Goal: Task Accomplishment & Management: Use online tool/utility

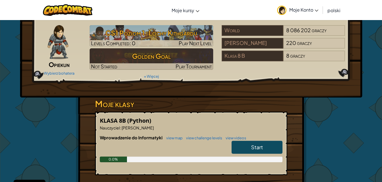
scroll to position [30, 0]
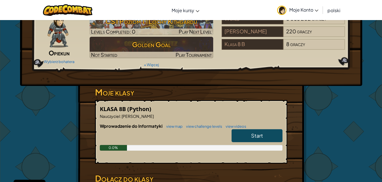
drag, startPoint x: 242, startPoint y: 129, endPoint x: 242, endPoint y: 134, distance: 4.3
click at [242, 130] on link "Start" at bounding box center [257, 135] width 51 height 13
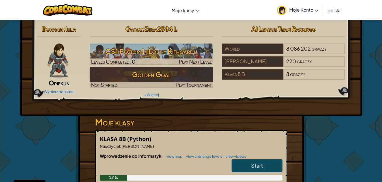
scroll to position [4, 0]
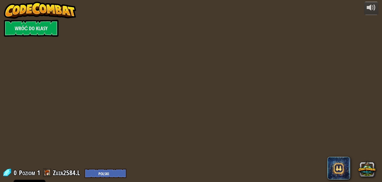
select select "pl"
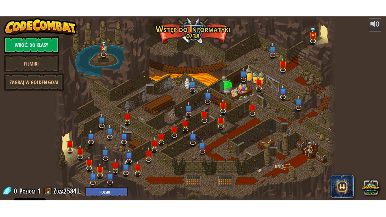
scroll to position [0, 0]
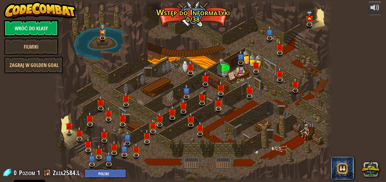
select select "pl"
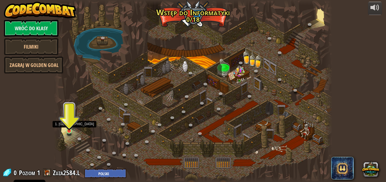
click at [69, 131] on img at bounding box center [69, 123] width 7 height 15
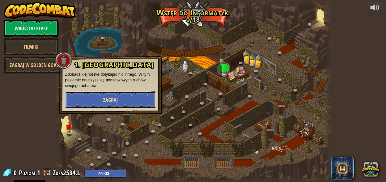
click at [81, 93] on button "Zagraj" at bounding box center [110, 99] width 91 height 17
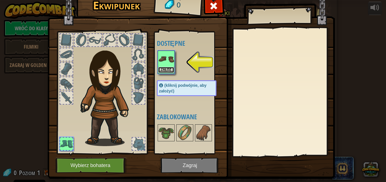
click at [165, 68] on button "Załóż" at bounding box center [166, 70] width 16 height 6
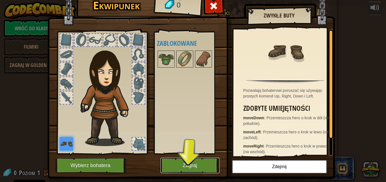
click at [188, 167] on button "Zagraj" at bounding box center [190, 166] width 59 height 16
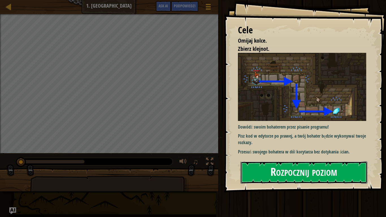
click at [273, 177] on button "Rozpocznij poziom" at bounding box center [304, 173] width 127 height 22
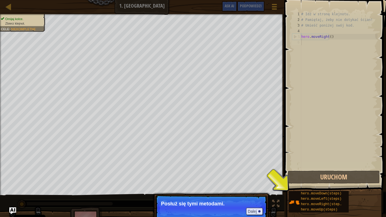
type textarea "hero.moveRight()"
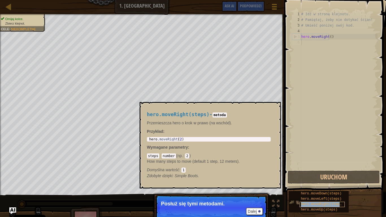
click at [300, 182] on div "hero.moveRight(steps)" at bounding box center [322, 204] width 45 height 5
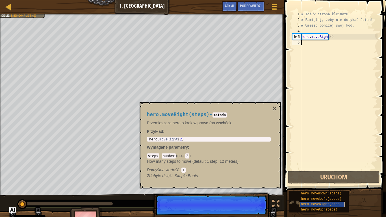
scroll to position [3, 0]
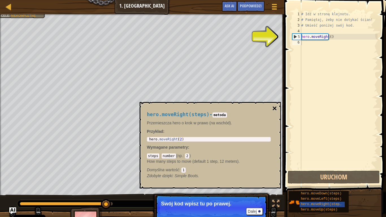
click at [274, 107] on button "×" at bounding box center [274, 109] width 5 height 8
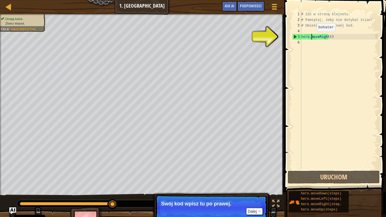
click at [312, 37] on div "# Idź w stronę klejnotu. # Pamiętaj, żeby nie dotykać ścian! # Umieść poniżej s…" at bounding box center [339, 96] width 78 height 170
click at [256, 182] on button "Dalej" at bounding box center [254, 211] width 17 height 7
click at [298, 36] on div "5" at bounding box center [297, 37] width 9 height 6
click at [328, 39] on div "# Idź w stronę klejnotu. # Pamiętaj, żeby nie dotykać ścian! # Umieść poniżej s…" at bounding box center [339, 96] width 78 height 170
click at [304, 36] on div "# Idź w stronę klejnotu. # Pamiętaj, żeby nie dotykać ścian! # Umieść poniżej s…" at bounding box center [339, 96] width 78 height 170
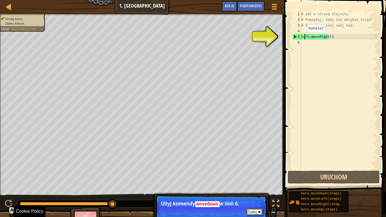
drag, startPoint x: 251, startPoint y: 212, endPoint x: 255, endPoint y: 213, distance: 3.6
click at [253, 182] on button "Dalej" at bounding box center [254, 211] width 17 height 7
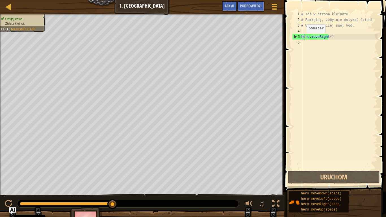
drag, startPoint x: 114, startPoint y: 206, endPoint x: 126, endPoint y: 204, distance: 12.3
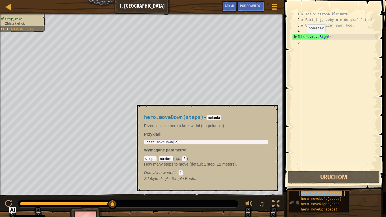
click at [306, 182] on span "hero.moveDown(steps)" at bounding box center [321, 194] width 41 height 4
click at [307, 182] on span "hero.moveLeft(steps)" at bounding box center [321, 199] width 41 height 4
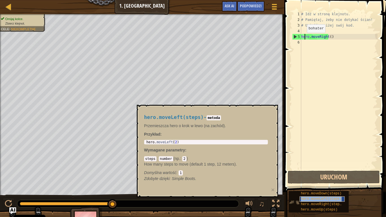
click at [309, 182] on div "hero.moveLeft(steps)" at bounding box center [322, 199] width 45 height 5
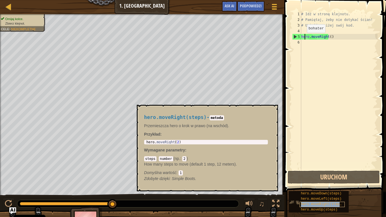
click at [310, 182] on span "hero.moveRight(steps)" at bounding box center [322, 205] width 43 height 4
click at [301, 36] on div "5" at bounding box center [297, 37] width 9 height 6
click at [294, 37] on div "5" at bounding box center [297, 37] width 9 height 6
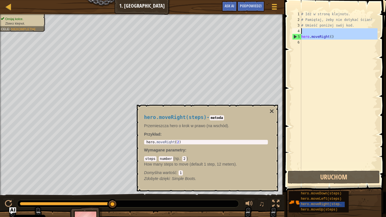
drag, startPoint x: 296, startPoint y: 38, endPoint x: 296, endPoint y: 29, distance: 8.8
type textarea "hero.moveRight()"
click at [306, 30] on div "# Idź w stronę klejnotu. # Pamiętaj, żeby nie dotykać ścian! # Umieść poniżej s…" at bounding box center [339, 96] width 78 height 170
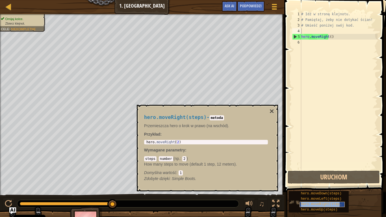
click at [311, 182] on span "hero.moveRight(steps)" at bounding box center [322, 205] width 43 height 4
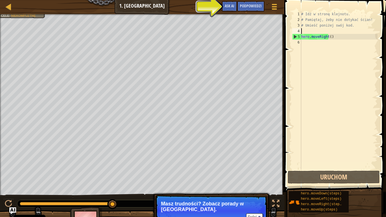
type textarea "h"
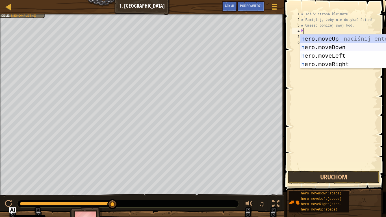
click at [324, 45] on div "h ero.moveUp naciśnij enter h ero.moveDown naciśnij enter h ero.moveLeft naciśn…" at bounding box center [353, 60] width 107 height 51
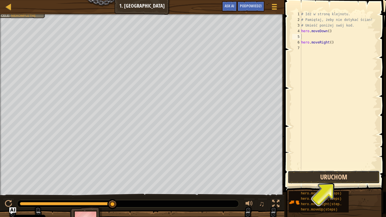
click at [357, 179] on button "Uruchom" at bounding box center [334, 177] width 92 height 13
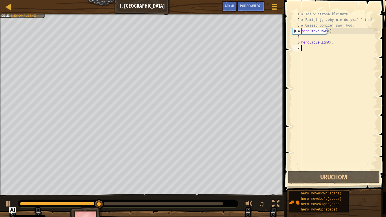
drag, startPoint x: 346, startPoint y: 45, endPoint x: 344, endPoint y: 51, distance: 5.7
click at [346, 45] on div "# Idź w stronę klejnotu. # Pamiętaj, żeby nie dotykać ścian! # Umieść poniżej s…" at bounding box center [339, 96] width 78 height 170
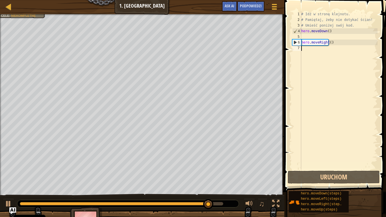
click at [315, 36] on div "# Idź w stronę klejnotu. # Pamiętaj, żeby nie dotykać ścian! # Umieść poniżej s…" at bounding box center [339, 96] width 78 height 170
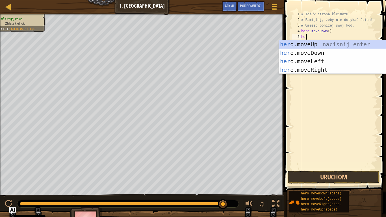
type textarea "hero"
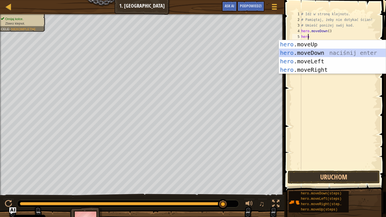
click at [327, 53] on div "hero .moveUp naciśnij enter hero .moveDown naciśnij enter hero .moveLeft naciśn…" at bounding box center [332, 65] width 107 height 51
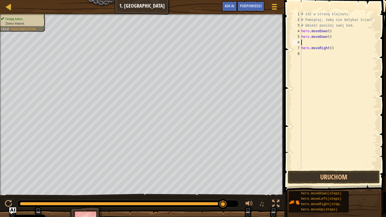
scroll to position [3, 0]
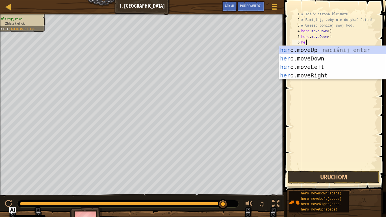
type textarea "hero"
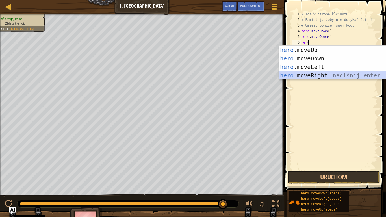
click at [332, 77] on div "hero .moveUp naciśnij enter hero .moveDown naciśnij enter hero .moveLeft naciśn…" at bounding box center [332, 71] width 107 height 51
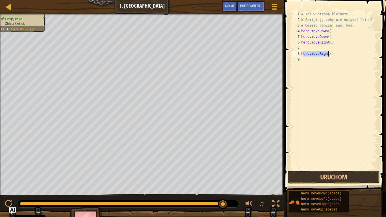
drag, startPoint x: 302, startPoint y: 53, endPoint x: 341, endPoint y: 55, distance: 38.8
click at [341, 55] on div "# Idź w stronę klejnotu. # Pamiętaj, żeby nie dotykać ścian! # Umieść poniżej s…" at bounding box center [339, 96] width 78 height 170
type textarea "h"
click at [316, 48] on div "# Idź w stronę klejnotu. # Pamiętaj, żeby nie dotykać ścian! # Umieść poniżej s…" at bounding box center [339, 96] width 78 height 170
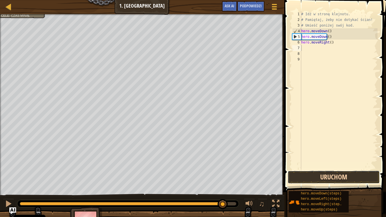
click at [324, 177] on button "Uruchom" at bounding box center [334, 177] width 92 height 13
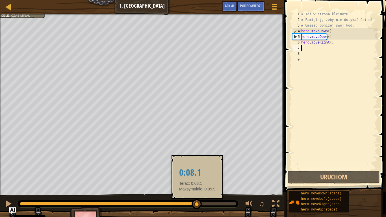
drag, startPoint x: 237, startPoint y: 203, endPoint x: 196, endPoint y: 205, distance: 41.3
click at [197, 182] on div at bounding box center [197, 204] width 10 height 10
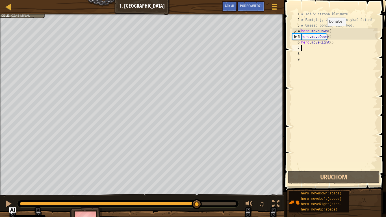
click at [323, 32] on div "# Idź w stronę klejnotu. # Pamiętaj, żeby nie dotykać ścian! # Umieść poniżej s…" at bounding box center [339, 96] width 78 height 170
type textarea "hero.moveDown()"
drag, startPoint x: 302, startPoint y: 31, endPoint x: 332, endPoint y: 30, distance: 30.9
click at [332, 30] on div "# Idź w stronę klejnotu. # Pamiętaj, żeby nie dotykać ścian! # Umieść poniżej s…" at bounding box center [339, 96] width 78 height 170
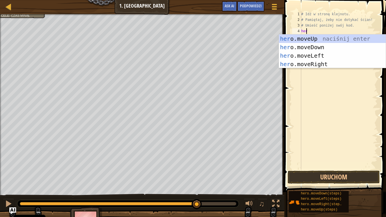
type textarea "hero"
click at [356, 64] on div "hero .moveUp naciśnij enter hero .moveDown naciśnij enter hero .moveLeft naciśn…" at bounding box center [332, 60] width 107 height 51
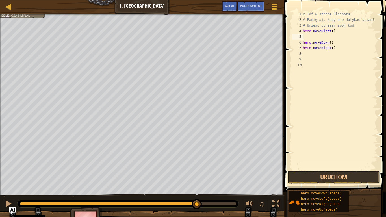
scroll to position [3, 0]
drag, startPoint x: 304, startPoint y: 42, endPoint x: 335, endPoint y: 43, distance: 31.7
click at [304, 42] on div "# Idź w stronę klejnotu. # Pamiętaj, żeby nie dotykać ścian! # Umieść poniżej s…" at bounding box center [340, 96] width 76 height 170
type textarea "hero.moveDown()"
click at [345, 178] on button "Uruchom" at bounding box center [334, 177] width 92 height 13
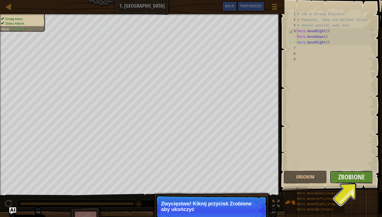
click at [346, 182] on button "Zrobione" at bounding box center [351, 177] width 43 height 13
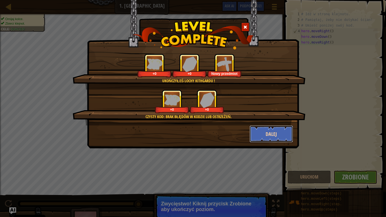
click at [268, 136] on button "Dalej" at bounding box center [272, 134] width 44 height 17
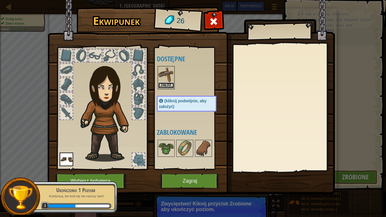
click at [164, 83] on button "Załóż" at bounding box center [166, 86] width 16 height 6
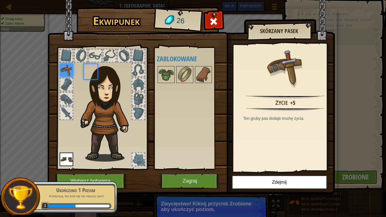
click at [164, 83] on div at bounding box center [192, 74] width 71 height 19
click at [60, 69] on img at bounding box center [67, 70] width 14 height 14
click at [169, 182] on button "Zagraj" at bounding box center [190, 181] width 59 height 16
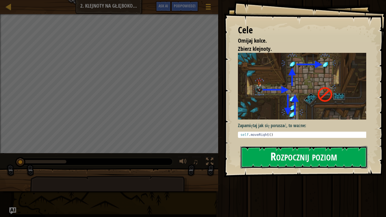
click at [261, 152] on button "Rozpocznij poziom" at bounding box center [304, 157] width 127 height 22
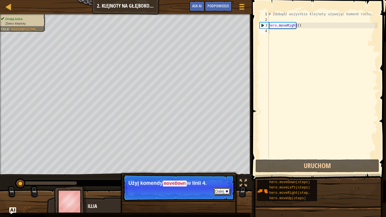
click at [217, 182] on button "Dalej" at bounding box center [222, 191] width 17 height 7
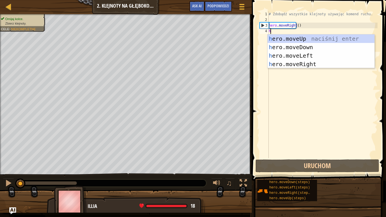
scroll to position [3, 0]
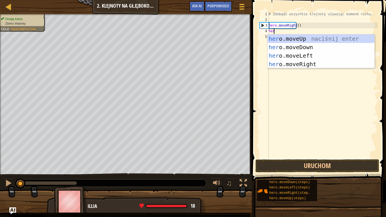
type textarea "hero"
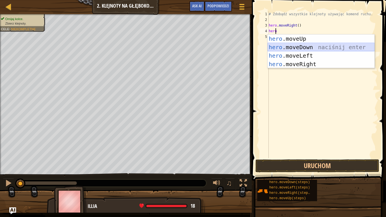
click at [286, 49] on div "hero .moveUp naciśnij enter hero .moveDown naciśnij enter hero .moveLeft naciśn…" at bounding box center [321, 60] width 107 height 51
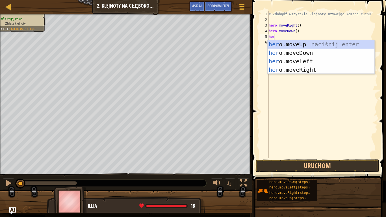
type textarea "hero"
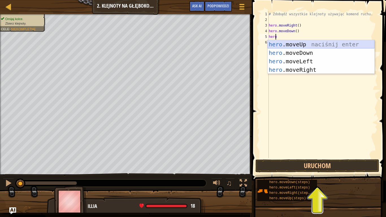
click at [306, 47] on div "hero .moveUp naciśnij enter hero .moveDown naciśnij enter hero .moveLeft naciśn…" at bounding box center [321, 65] width 107 height 51
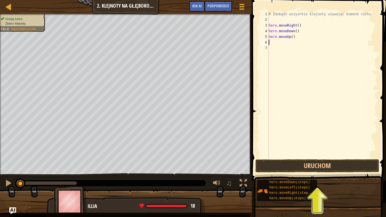
scroll to position [3, 0]
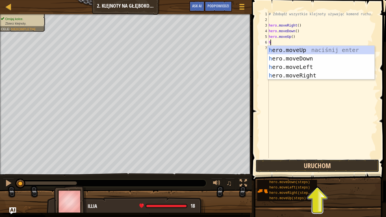
click at [294, 162] on button "Uruchom" at bounding box center [318, 166] width 124 height 13
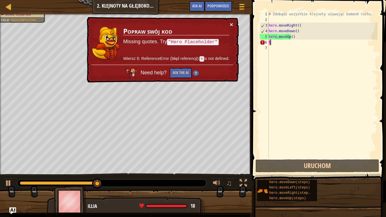
click at [231, 24] on button "×" at bounding box center [231, 25] width 3 height 6
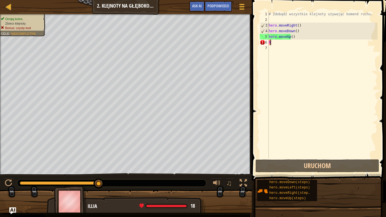
type textarea "he"
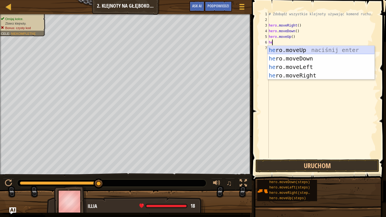
click at [287, 50] on div "he ro.moveUp naciśnij enter he ro.moveDown naciśnij enter he ro.moveLeft naciśn…" at bounding box center [321, 71] width 107 height 51
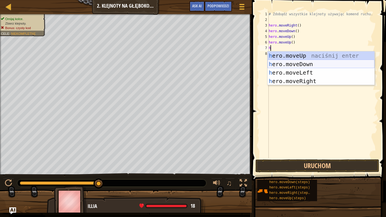
type textarea "he"
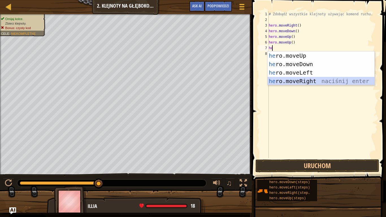
click at [305, 82] on div "he ro.moveUp naciśnij enter he ro.moveDown naciśnij enter he ro.moveLeft naciśn…" at bounding box center [321, 76] width 107 height 51
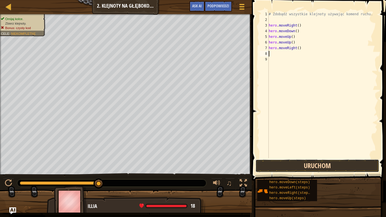
click at [306, 164] on button "Uruchom" at bounding box center [318, 166] width 124 height 13
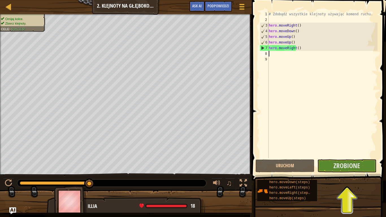
click at [274, 53] on div "# Zdobądź wszystkie klejnoty używając komend ruchu. hero . moveRight ( ) hero .…" at bounding box center [323, 90] width 110 height 158
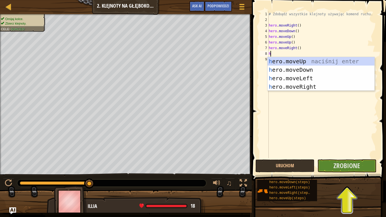
type textarea "he"
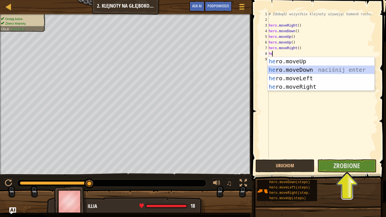
click at [293, 71] on div "he ro.moveUp naciśnij enter he ro.moveDown naciśnij enter he ro.moveLeft naciśn…" at bounding box center [321, 82] width 107 height 51
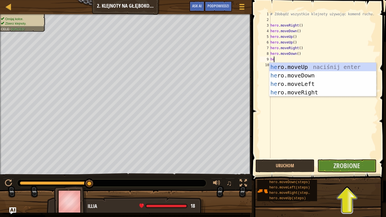
type textarea "her"
click at [294, 65] on div "her o.moveUp naciśnij enter her o.moveDown naciśnij enter her o.moveLeft naciśn…" at bounding box center [323, 88] width 107 height 51
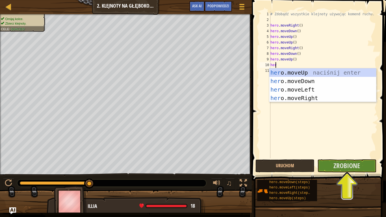
type textarea "hero"
click at [293, 97] on div "hero .moveUp naciśnij enter hero .moveDown naciśnij enter hero .moveLeft naciśn…" at bounding box center [323, 93] width 107 height 51
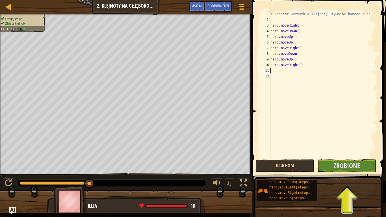
scroll to position [3, 0]
click at [336, 168] on span "Zrobione" at bounding box center [347, 165] width 27 height 9
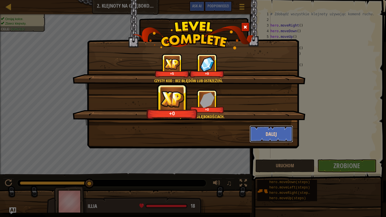
click at [275, 137] on button "Dalej" at bounding box center [272, 134] width 44 height 17
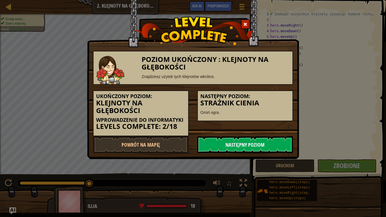
click at [255, 145] on link "Następny poziom" at bounding box center [245, 144] width 96 height 17
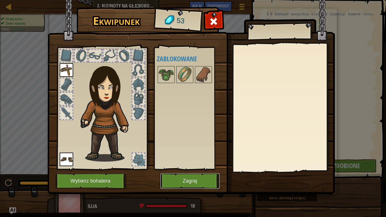
click at [202, 182] on button "Zagraj" at bounding box center [190, 181] width 59 height 16
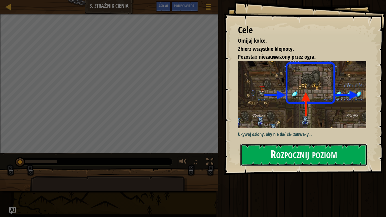
click at [304, 156] on button "Rozpocznij poziom" at bounding box center [304, 155] width 127 height 22
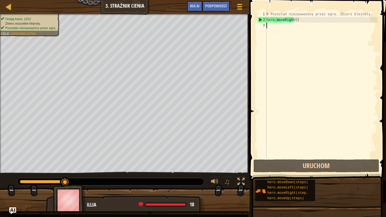
click at [280, 30] on div "# Pozostań niezauważony przez ogra. Zbierz klejnoty. hero . moveRight ( )" at bounding box center [322, 90] width 112 height 158
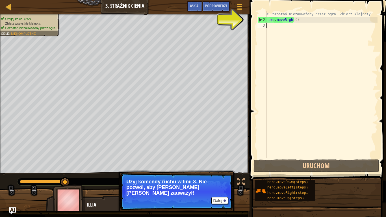
scroll to position [3, 0]
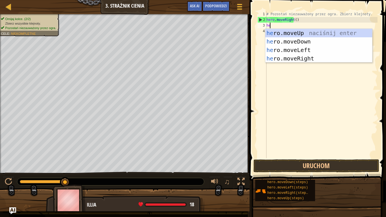
type textarea "her"
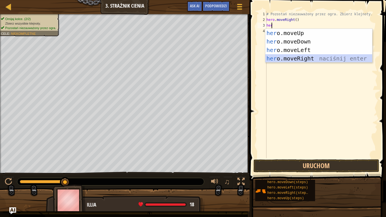
click at [289, 60] on div "her o.moveUp naciśnij enter her o.moveDown naciśnij enter her o.moveLeft naciśn…" at bounding box center [319, 54] width 107 height 51
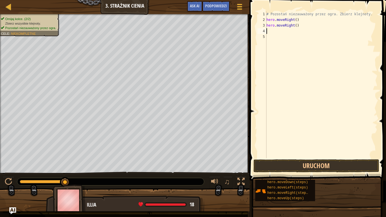
click at [299, 26] on div "# Pozostań niezauważony przez ogra. Zbierz klejnoty. hero . moveRight ( ) hero …" at bounding box center [322, 90] width 112 height 158
type textarea "h"
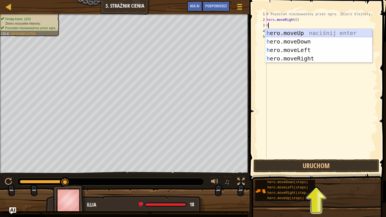
click at [304, 33] on div "h ero.moveUp naciśnij enter h ero.moveDown naciśnij enter h ero.moveLeft naciśn…" at bounding box center [319, 54] width 107 height 51
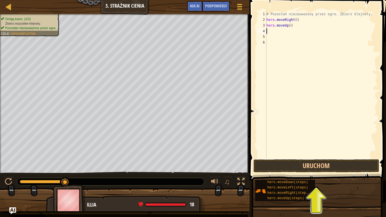
type textarea "h"
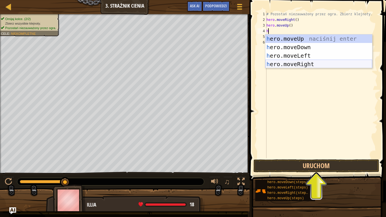
click at [295, 66] on div "h ero.moveUp naciśnij enter h ero.moveDown naciśnij enter h ero.moveLeft naciśn…" at bounding box center [319, 60] width 107 height 51
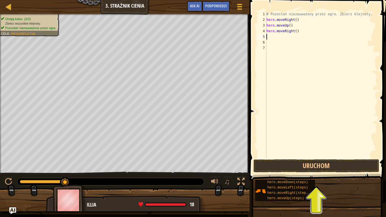
type textarea "h"
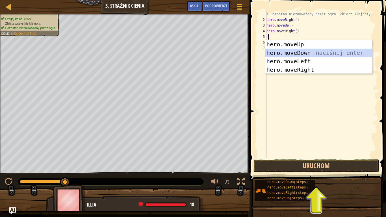
click at [286, 52] on div "h ero.moveUp naciśnij enter h ero.moveDown naciśnij enter h ero.moveLeft naciśn…" at bounding box center [319, 65] width 107 height 51
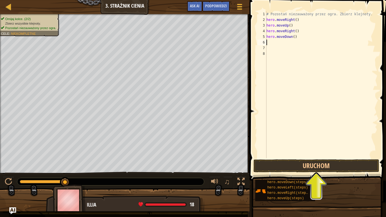
type textarea "h"
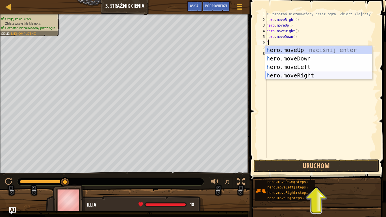
click at [290, 74] on div "h ero.moveUp naciśnij enter h ero.moveDown naciśnij enter h ero.moveLeft naciśn…" at bounding box center [319, 71] width 107 height 51
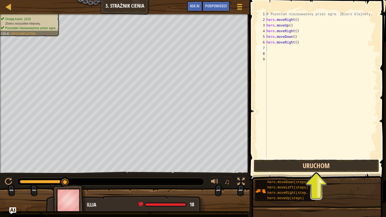
click at [296, 163] on button "Uruchom" at bounding box center [317, 166] width 126 height 13
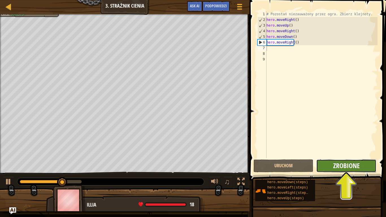
click at [341, 167] on span "Zrobione" at bounding box center [347, 165] width 27 height 9
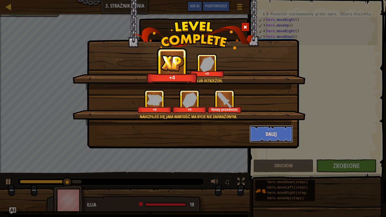
click at [262, 137] on button "Dalej" at bounding box center [272, 134] width 44 height 17
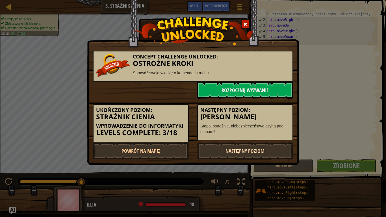
click at [261, 154] on link "Następny poziom" at bounding box center [245, 151] width 96 height 17
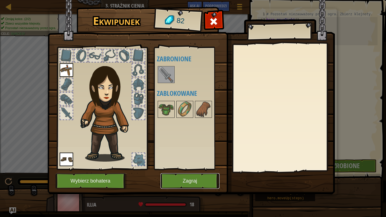
click at [187, 182] on button "Zagraj" at bounding box center [190, 181] width 59 height 16
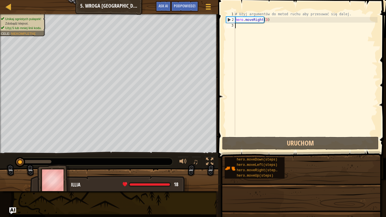
click at [259, 179] on div "Cele Unikaj ognistych pułapek! Zdobądź klejnot. Użyj 5 lub mniej linii kodu. Uż…" at bounding box center [193, 108] width 386 height 217
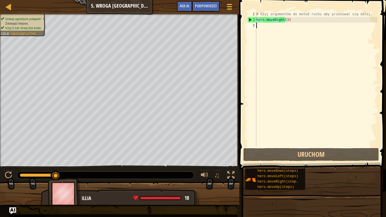
click at [276, 30] on div "# Użyj argumentów do metod ruchu aby przesuwać się dalej. hero . moveRight ( 3 )" at bounding box center [316, 84] width 122 height 147
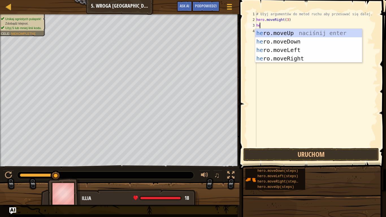
scroll to position [3, 0]
type textarea "hero"
click at [300, 34] on div "hero .moveUp naciśnij enter hero .moveDown naciśnij enter hero .moveLeft naciśn…" at bounding box center [308, 54] width 107 height 51
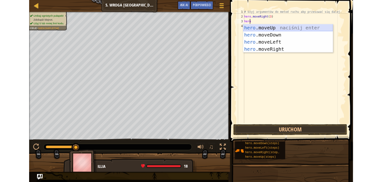
scroll to position [3, 0]
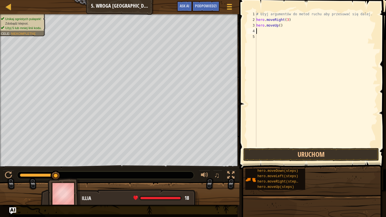
type textarea "h"
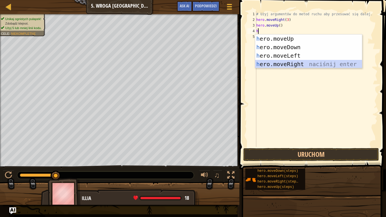
click at [294, 66] on div "h ero.moveUp naciśnij enter h ero.moveDown naciśnij enter h ero.moveLeft naciśn…" at bounding box center [308, 60] width 107 height 51
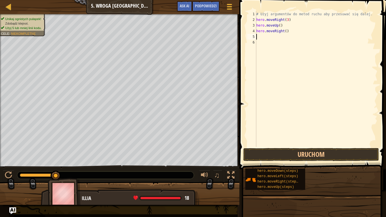
type textarea "h"
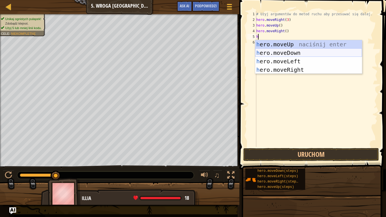
click at [284, 51] on div "h ero.moveUp naciśnij enter h ero.moveDown naciśnij enter h ero.moveLeft naciśn…" at bounding box center [308, 65] width 107 height 51
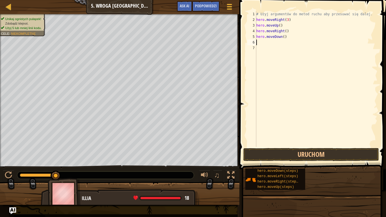
type textarea "h"
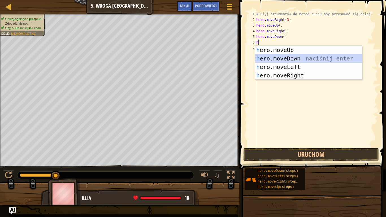
click at [284, 57] on div "h ero.moveUp naciśnij enter h ero.moveDown naciśnij enter h ero.moveLeft naciśn…" at bounding box center [308, 71] width 107 height 51
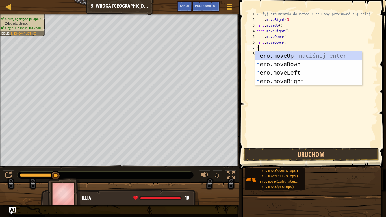
type textarea "h"
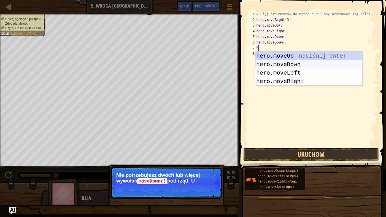
click at [282, 63] on div "h ero.moveUp naciśnij enter h ero.moveDown naciśnij enter h ero.moveLeft naciśn…" at bounding box center [308, 76] width 107 height 51
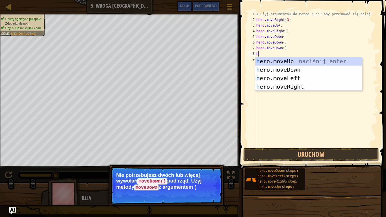
type textarea "h"
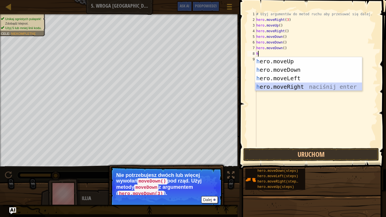
click at [288, 89] on div "h ero.moveUp naciśnij enter h ero.moveDown naciśnij enter h ero.moveLeft naciśn…" at bounding box center [308, 82] width 107 height 51
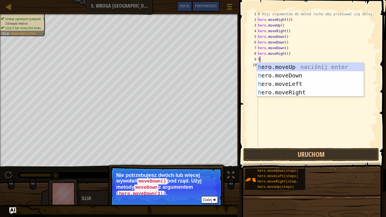
type textarea "h"
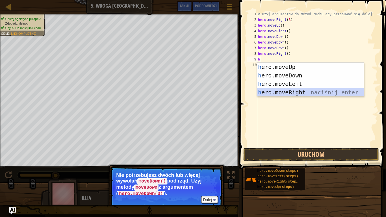
click at [284, 91] on div "h ero.moveUp naciśnij enter h ero.moveDown naciśnij enter h ero.moveLeft naciśn…" at bounding box center [310, 88] width 107 height 51
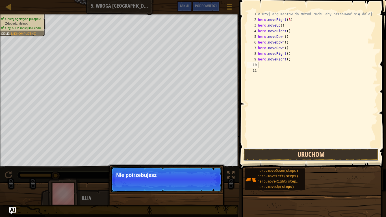
click at [277, 154] on button "Uruchom" at bounding box center [312, 154] width 136 height 13
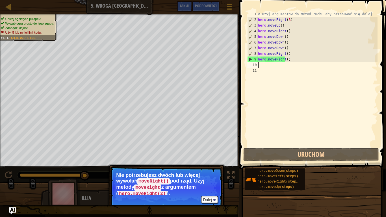
type textarea "h"
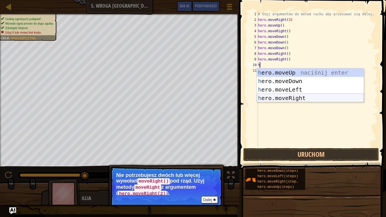
click at [280, 98] on div "h ero.moveUp naciśnij enter h ero.moveDown naciśnij enter h ero.moveLeft naciśn…" at bounding box center [310, 93] width 107 height 51
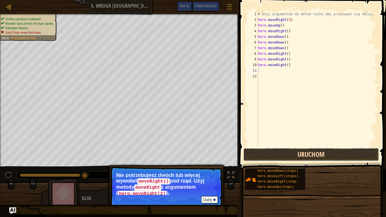
click at [287, 158] on button "Uruchom" at bounding box center [312, 154] width 136 height 13
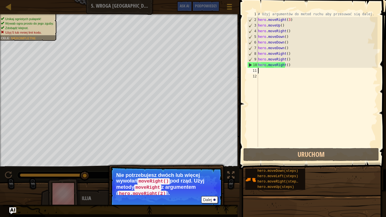
type textarea "h"
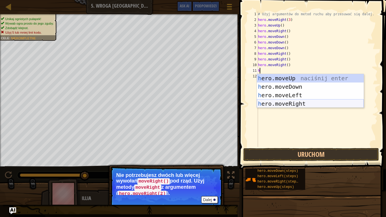
click at [289, 102] on div "h ero.moveUp naciśnij enter h ero.moveDown naciśnij enter h ero.moveLeft naciśn…" at bounding box center [310, 99] width 107 height 51
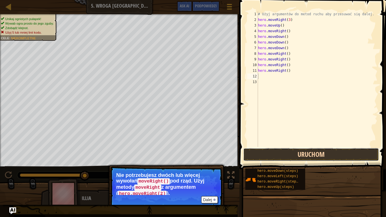
click at [281, 155] on button "Uruchom" at bounding box center [312, 154] width 136 height 13
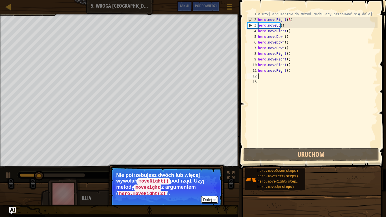
click at [211, 182] on button "Dalej" at bounding box center [209, 199] width 17 height 7
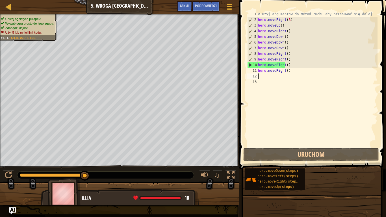
click at [299, 138] on div "# Użyj argumentów do metod ruchu aby przesuwać się dalej. hero . moveRight ( 3 …" at bounding box center [317, 84] width 121 height 147
click at [243, 142] on div "Mapa Wprowadzenie do Informatyki 5. Wroga Kopalnia Menu gry Zrobione Podpowiedz…" at bounding box center [193, 108] width 386 height 217
click at [275, 91] on div "# Użyj argumentów do metod ruchu aby przesuwać się dalej. hero . moveRight ( 3 …" at bounding box center [317, 84] width 121 height 147
drag, startPoint x: 258, startPoint y: 70, endPoint x: 287, endPoint y: 71, distance: 28.9
click at [287, 71] on div "# Użyj argumentów do metod ruchu aby przesuwać się dalej. hero . moveRight ( 3 …" at bounding box center [317, 84] width 121 height 147
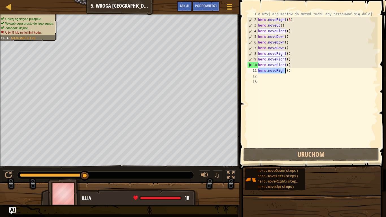
type textarea "hero.moveRight()"
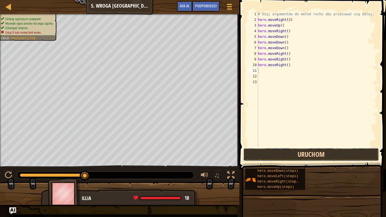
click at [286, 152] on button "Uruchom" at bounding box center [312, 154] width 136 height 13
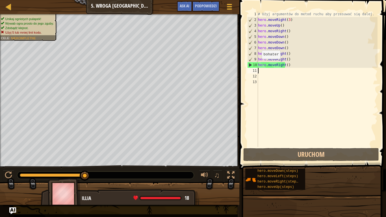
drag, startPoint x: 259, startPoint y: 65, endPoint x: 292, endPoint y: 67, distance: 33.5
click at [292, 67] on div "# Użyj argumentów do metod ruchu aby przesuwać się dalej. hero . moveRight ( 3 …" at bounding box center [317, 84] width 121 height 147
type textarea "hero.moveRight()"
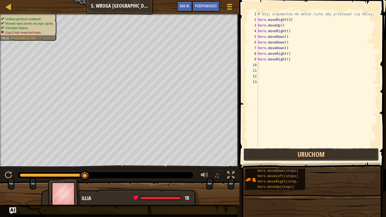
click at [288, 153] on button "Uruchom" at bounding box center [312, 154] width 136 height 13
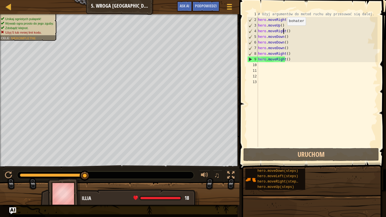
click at [284, 31] on div "# Użyj argumentów do metod ruchu aby przesuwać się dalej. hero . moveRight ( 3 …" at bounding box center [317, 84] width 121 height 147
click at [282, 38] on div "# Użyj argumentów do metod ruchu aby przesuwać się dalej. hero . moveRight ( 3 …" at bounding box center [317, 84] width 121 height 147
type textarea "hero.moveDown()"
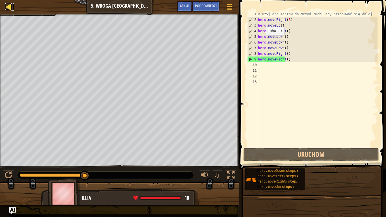
click at [12, 8] on link "Mapa" at bounding box center [12, 7] width 3 height 8
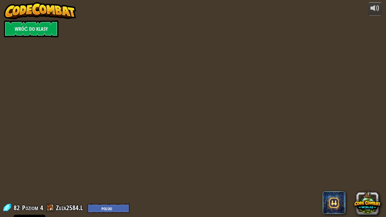
select select "pl"
